Goal: Information Seeking & Learning: Learn about a topic

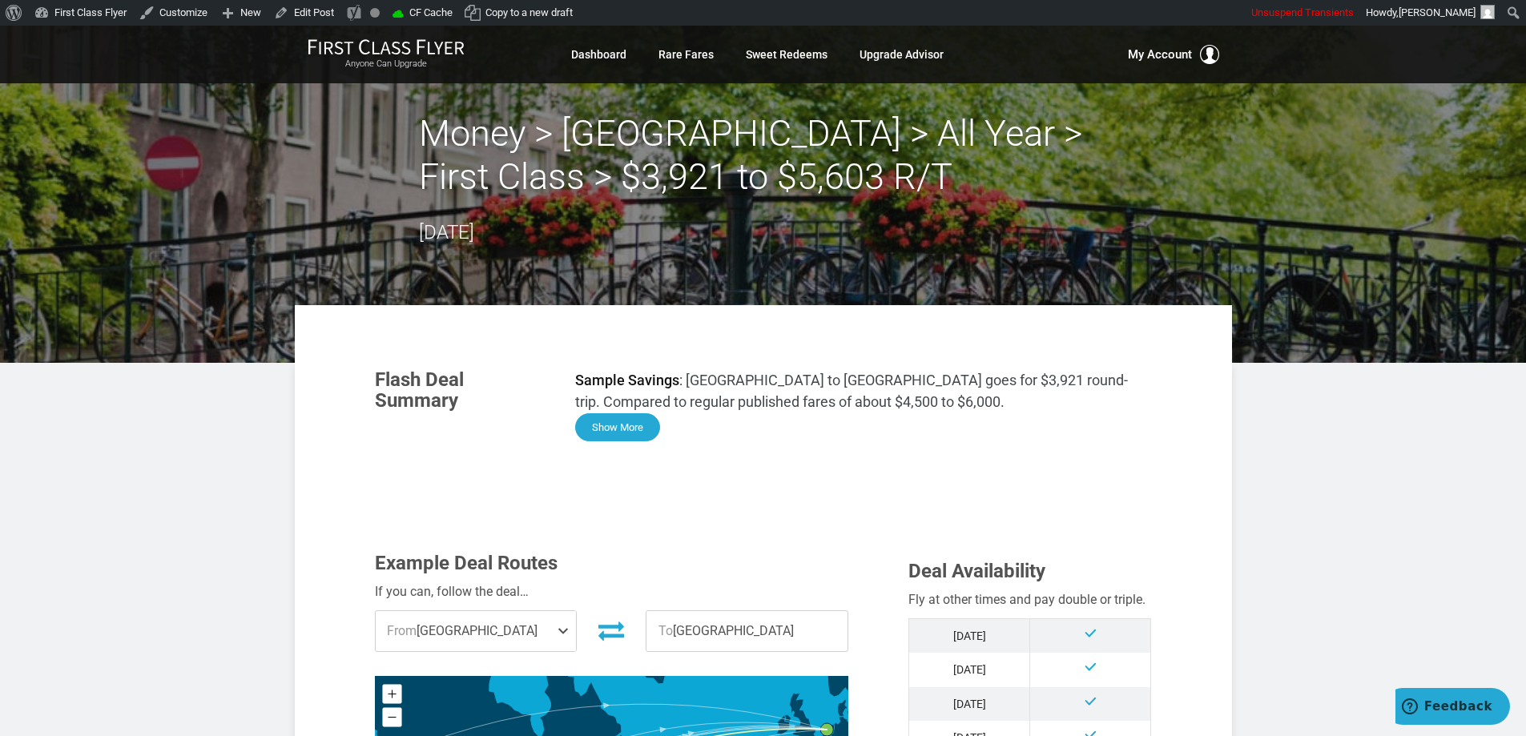
click at [610, 431] on button "Show More" at bounding box center [617, 427] width 85 height 28
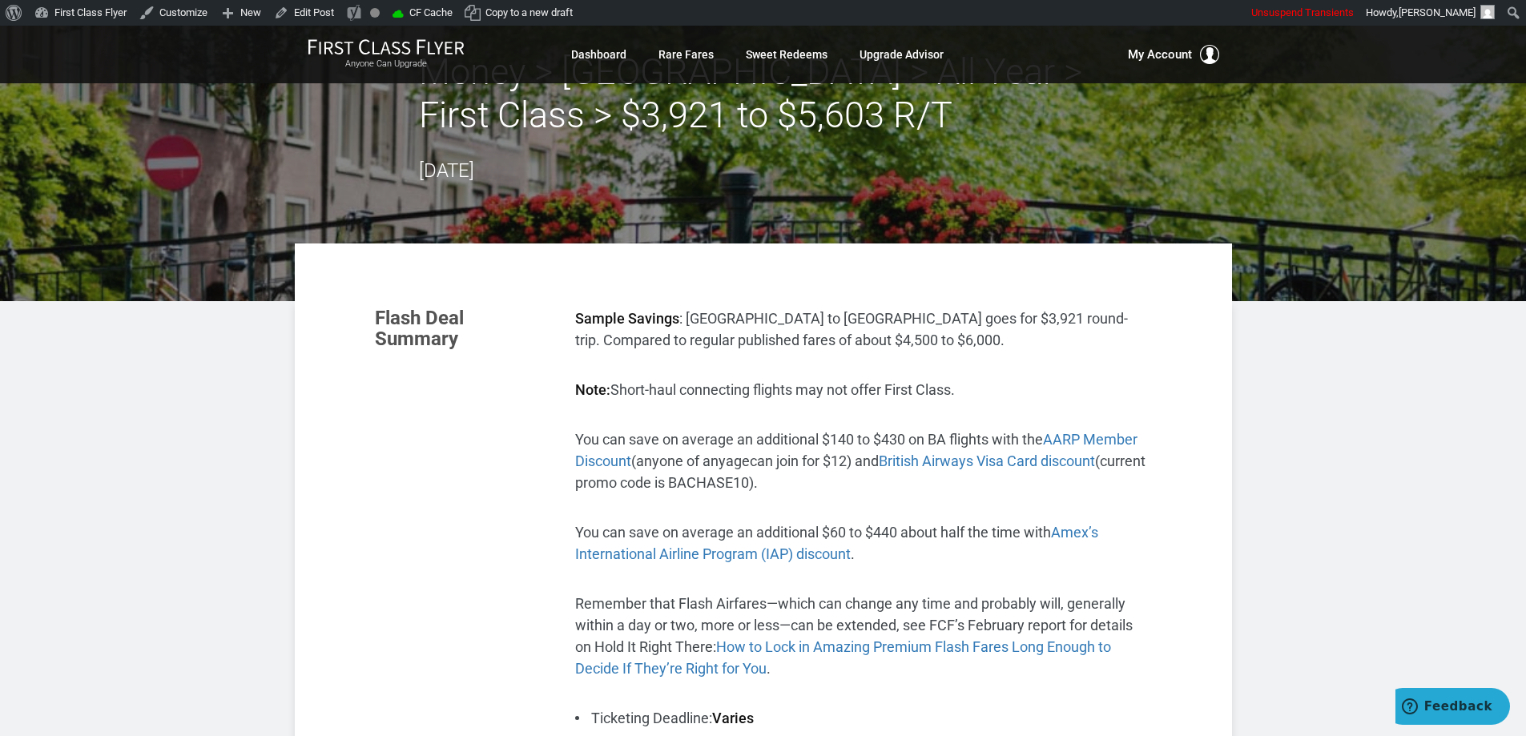
scroll to position [160, 0]
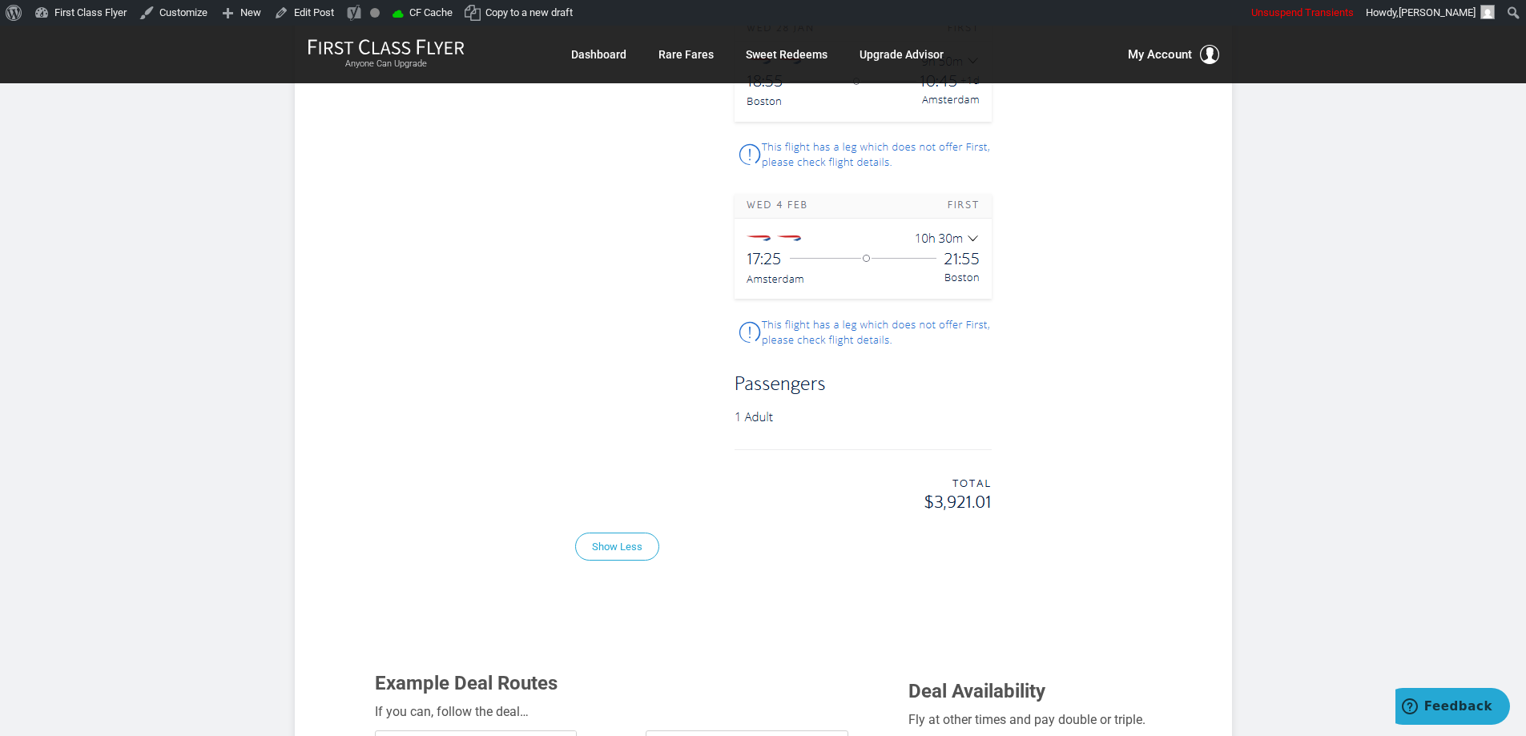
click at [1189, 375] on section "Flash Deal Summary Sample Savings : Boston to Amsterdam goes for $3,921 round-t…" at bounding box center [763, 619] width 937 height 3031
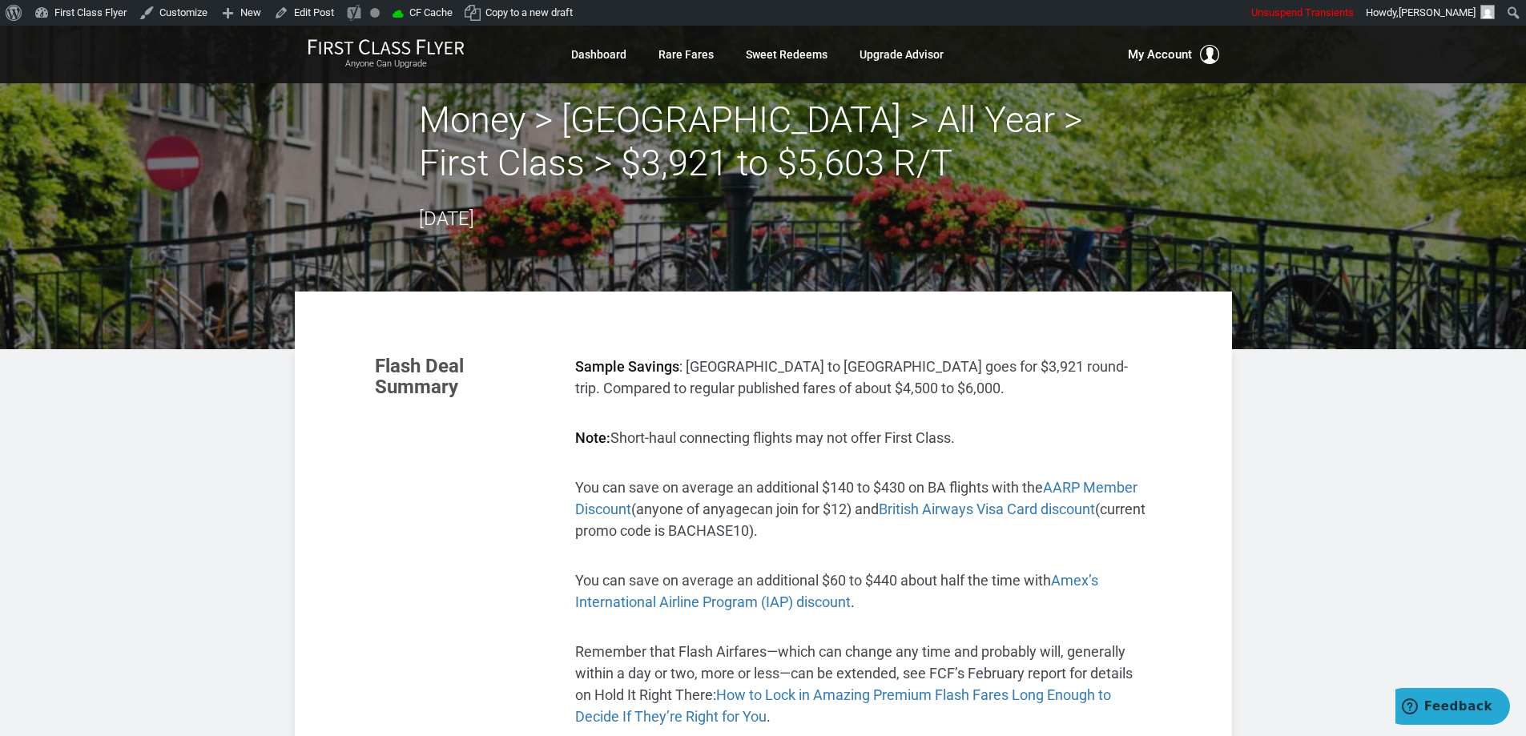
scroll to position [0, 0]
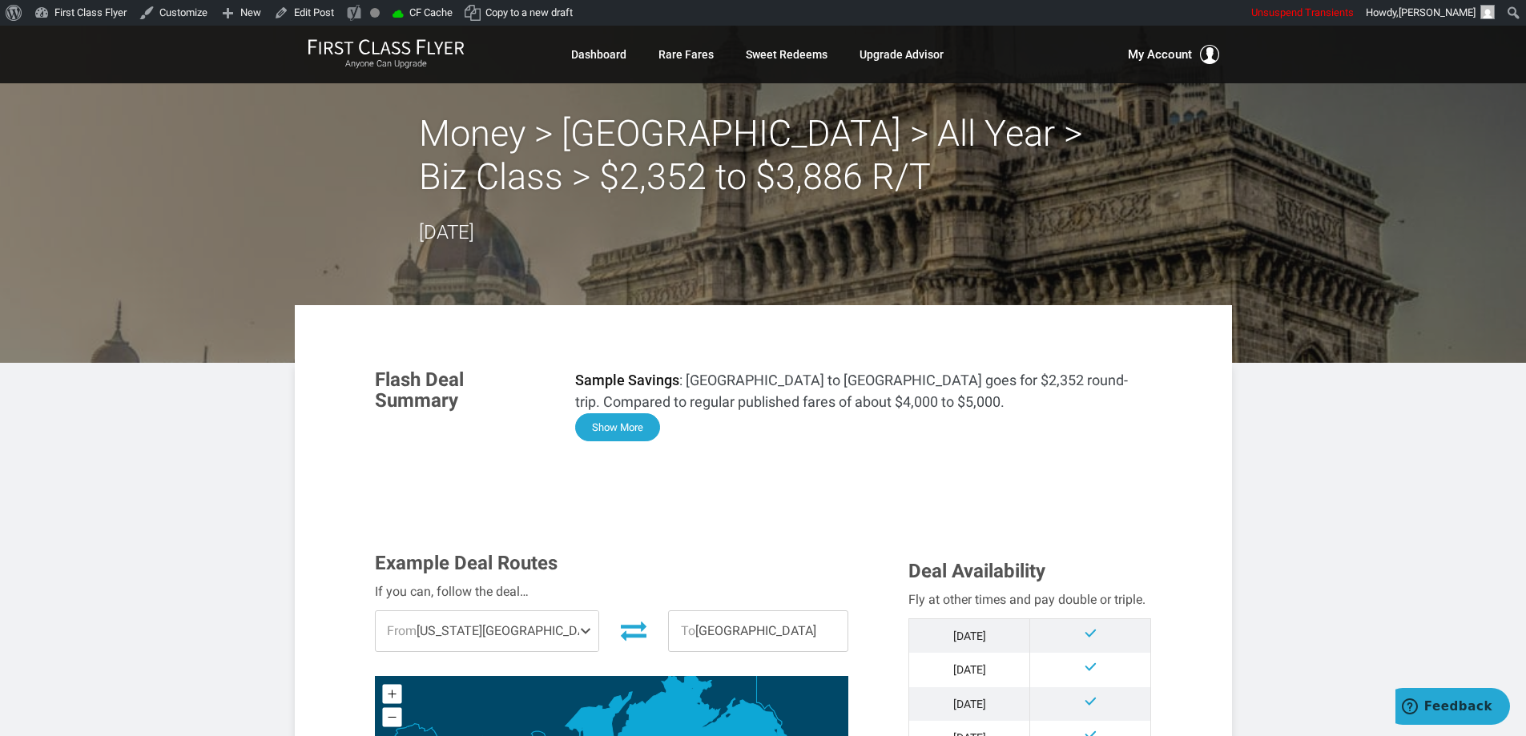
click at [614, 432] on button "Show More" at bounding box center [617, 427] width 85 height 28
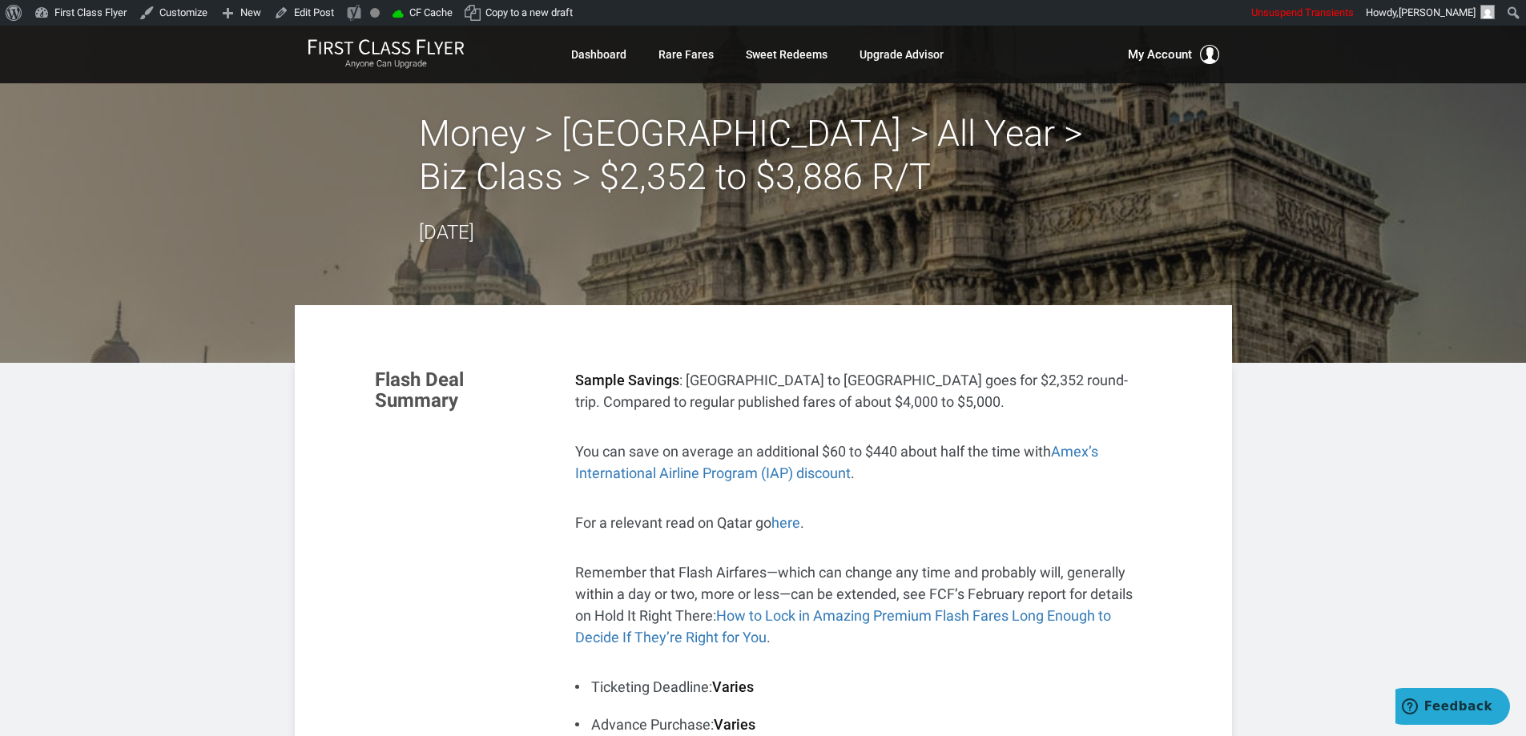
click at [1385, 320] on header "Money > Mumbai > All Year > Biz Class > $2,352 to $3,886 R/T July 28, 2025" at bounding box center [763, 194] width 1526 height 337
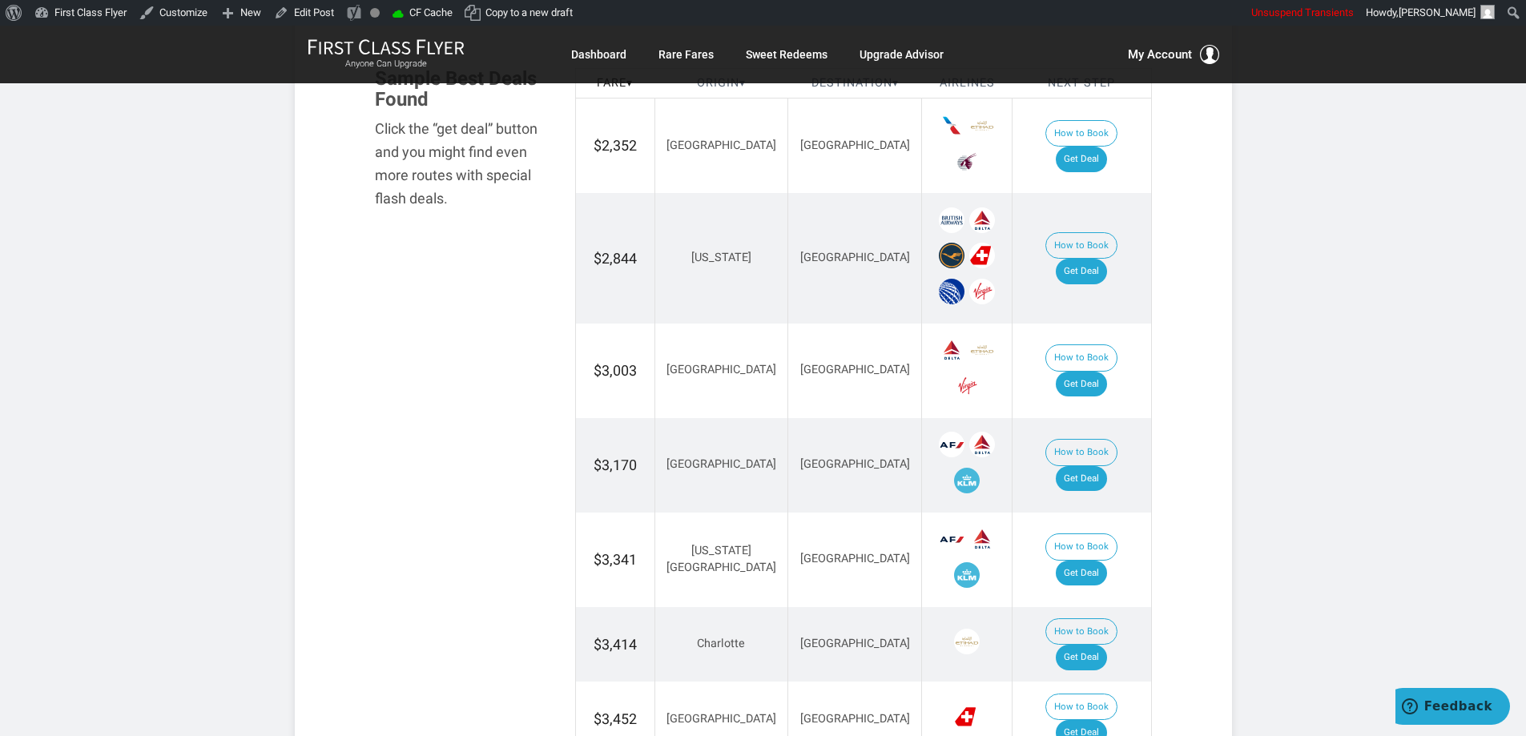
scroll to position [2009, 0]
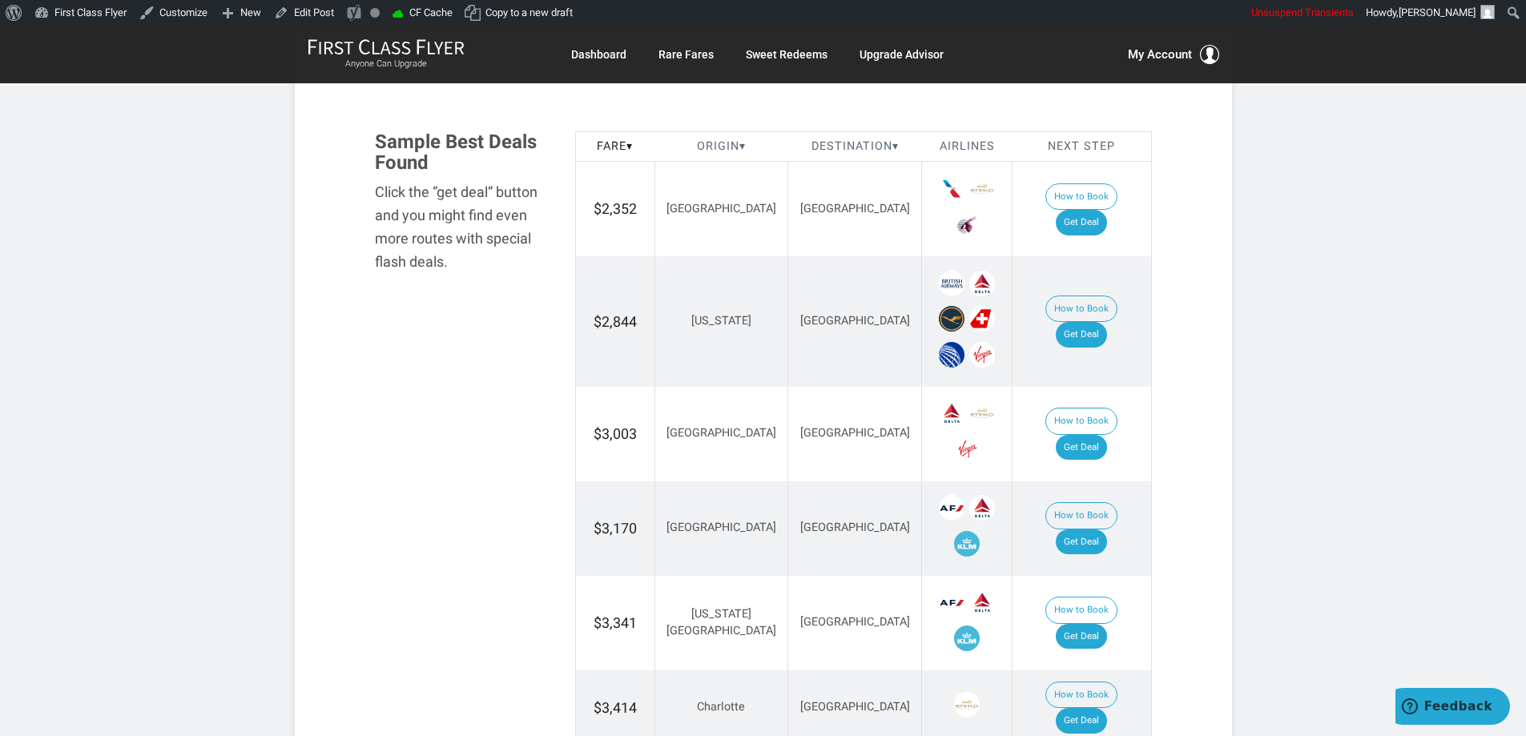
click at [1404, 364] on article "Money > Mumbai > All Year > Biz Class > $2,352 to $3,886 R/T July 28, 2025 Flas…" at bounding box center [763, 18] width 1526 height 4005
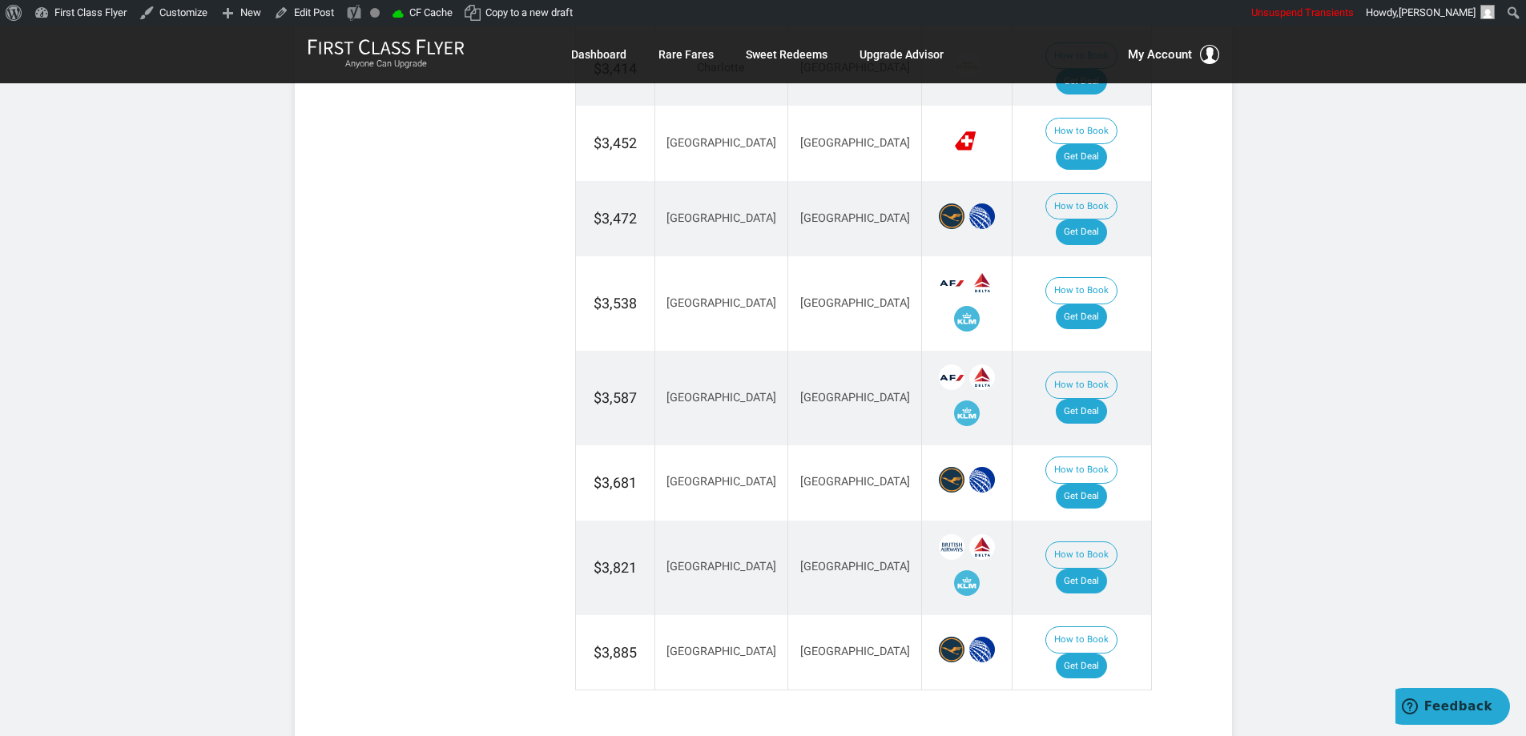
scroll to position [2650, 0]
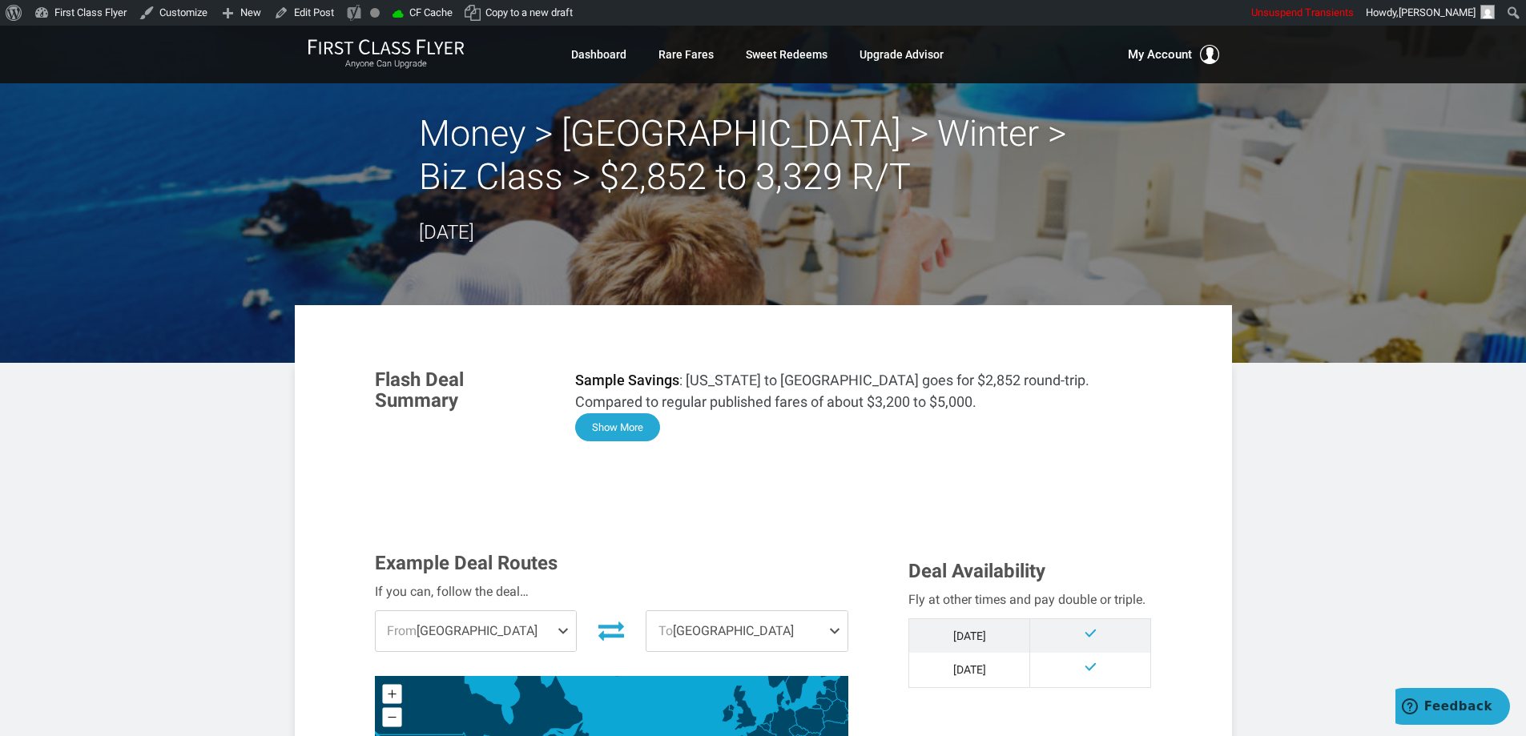
click at [615, 428] on button "Show More" at bounding box center [617, 427] width 85 height 28
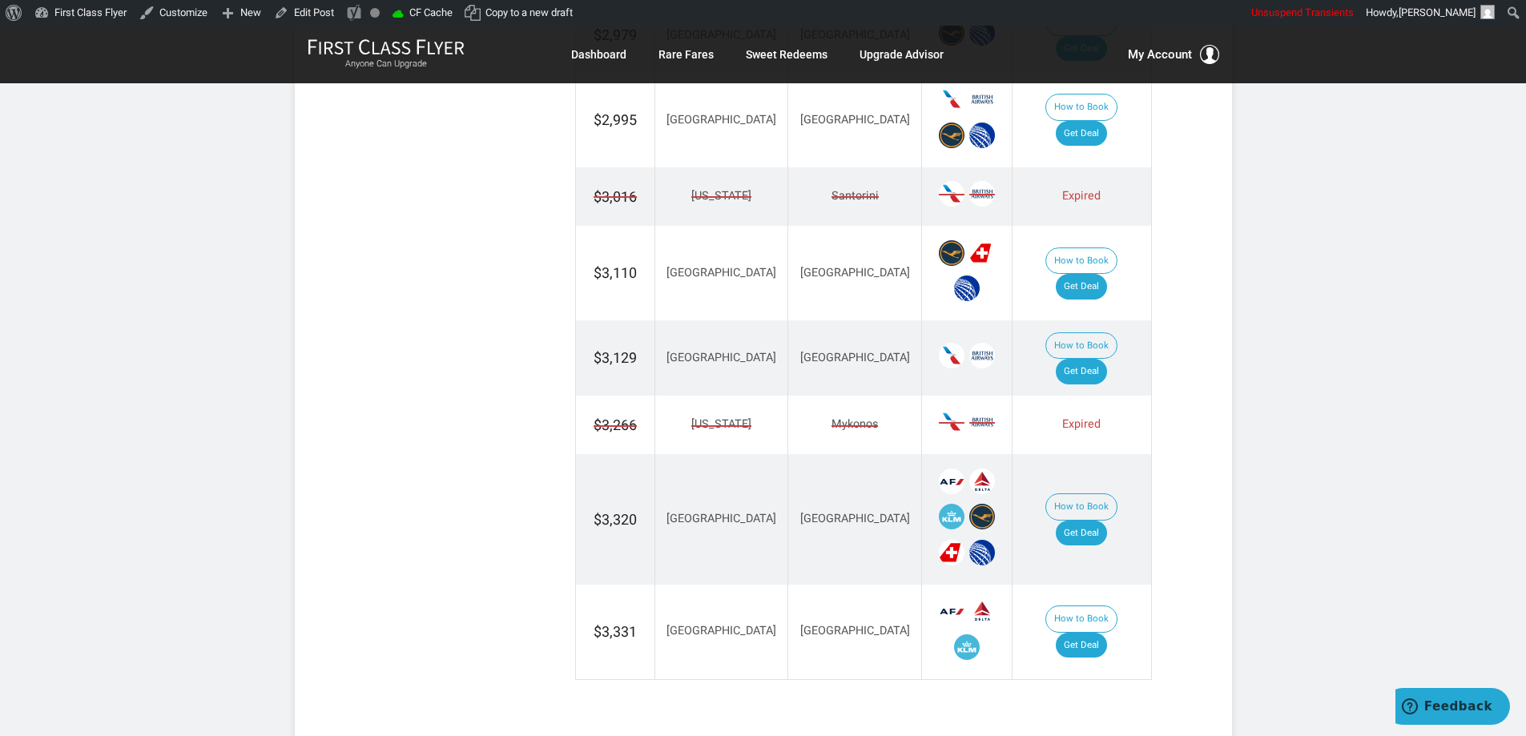
scroll to position [2678, 0]
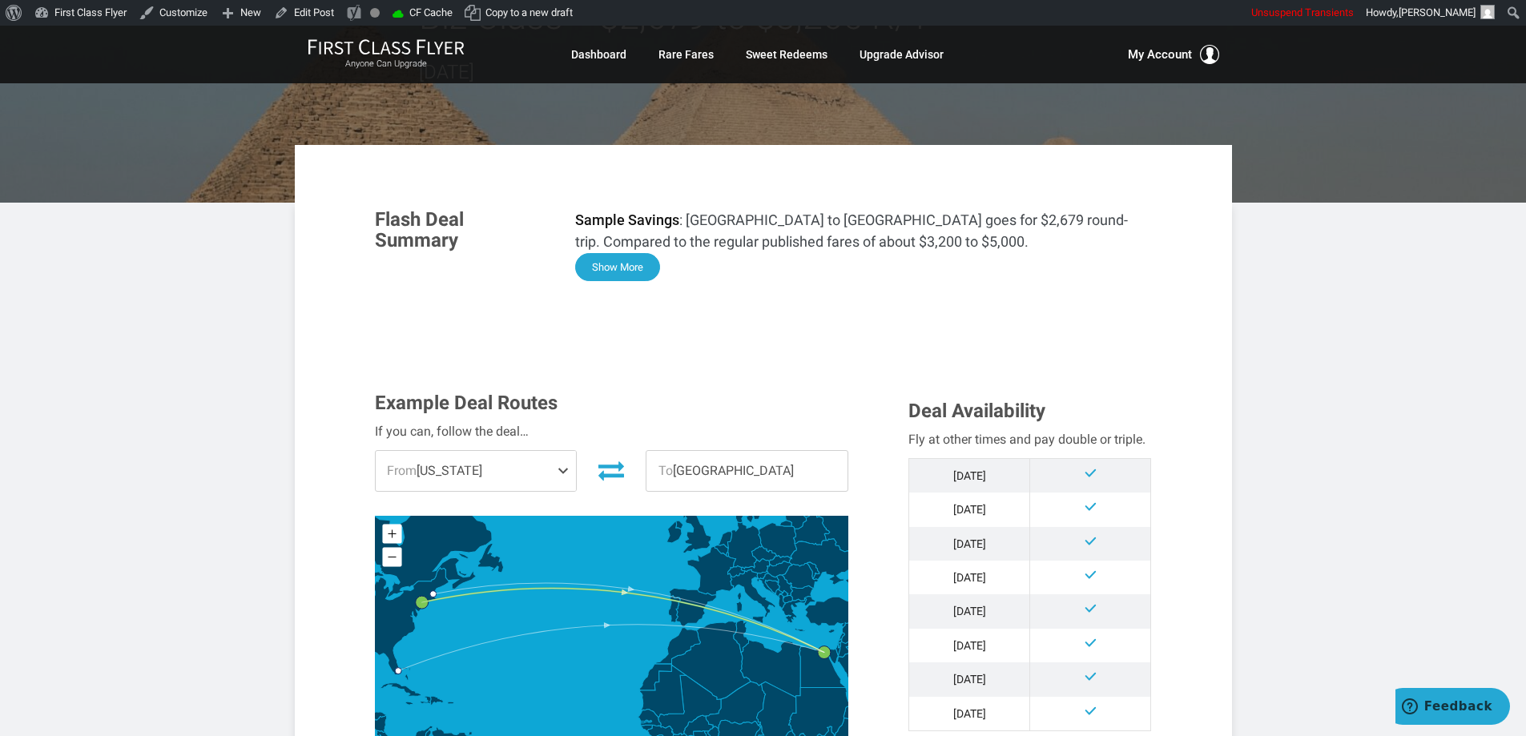
click at [630, 275] on button "Show More" at bounding box center [617, 267] width 85 height 28
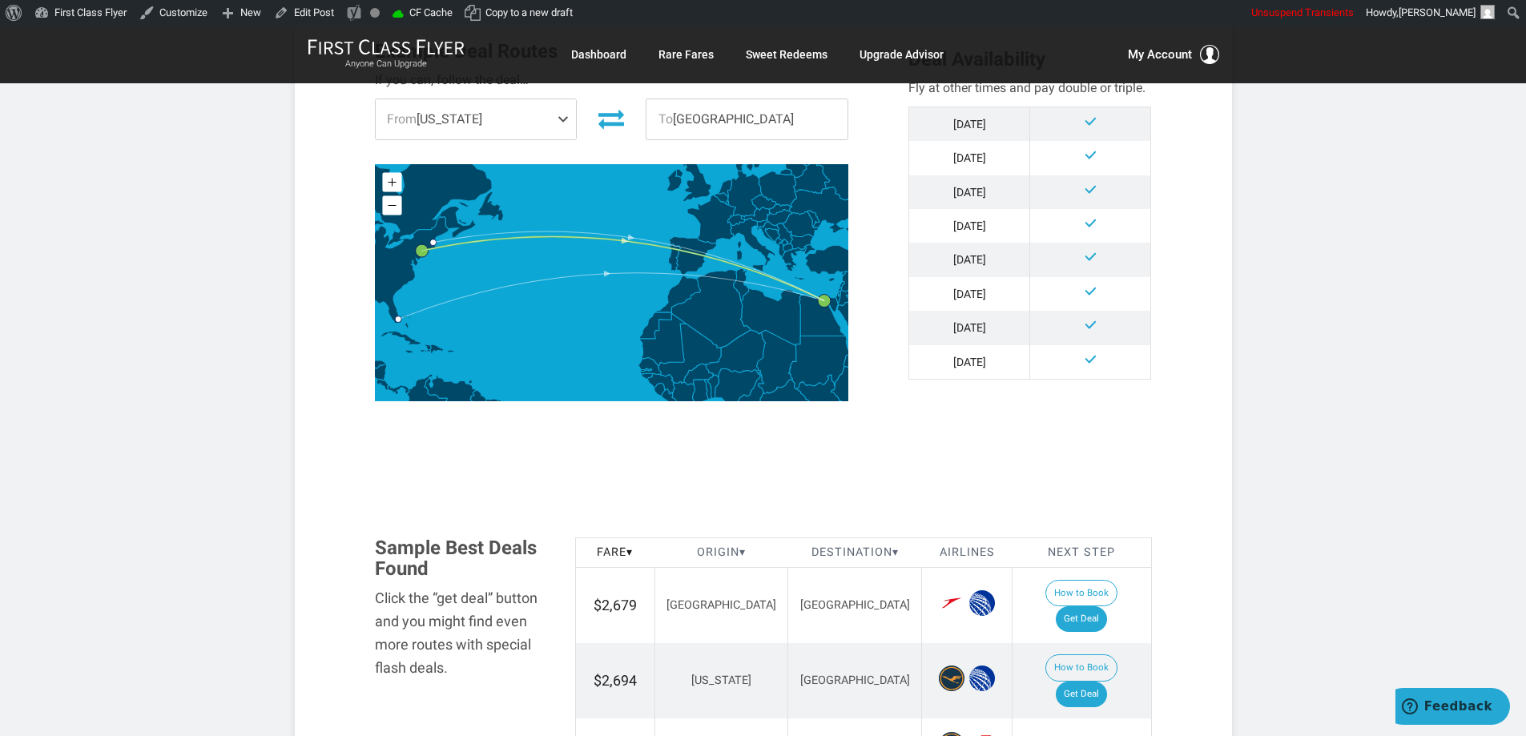
scroll to position [1620, 0]
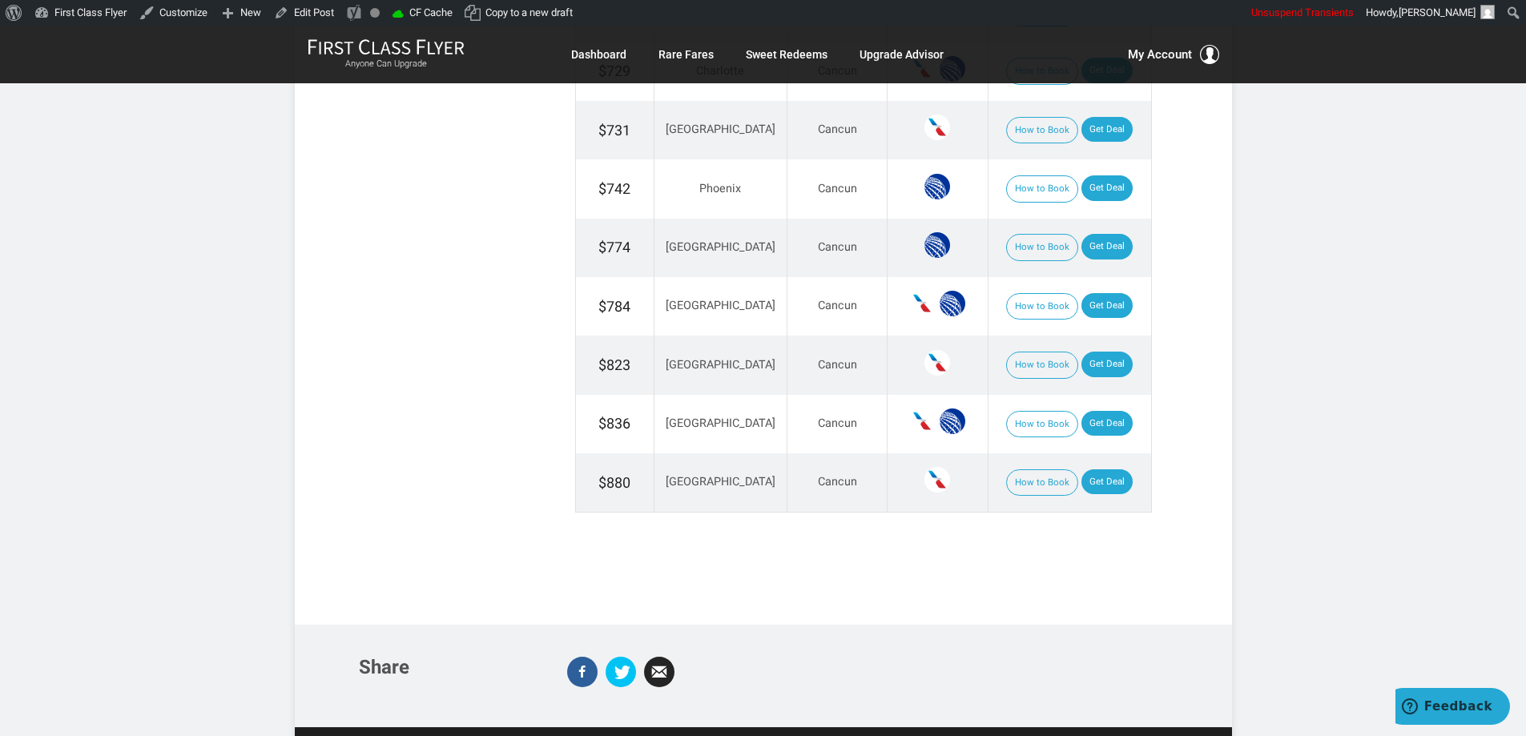
scroll to position [1762, 0]
